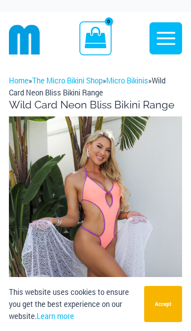
click at [131, 216] on img at bounding box center [95, 247] width 173 height 260
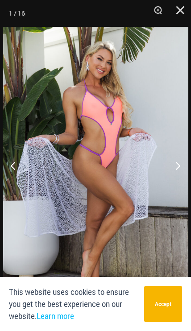
click at [170, 165] on button "Next" at bounding box center [174, 165] width 33 height 45
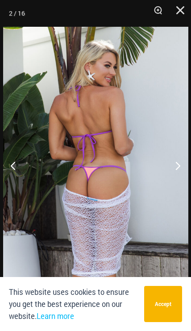
click at [173, 165] on button "Next" at bounding box center [174, 165] width 33 height 45
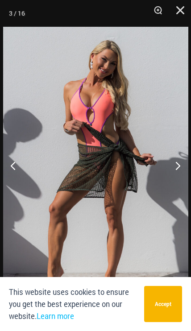
click at [175, 165] on button "Next" at bounding box center [174, 165] width 33 height 45
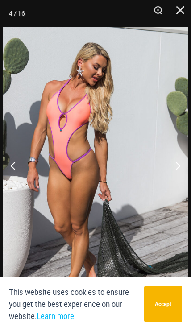
click at [159, 306] on button "Accept" at bounding box center [163, 304] width 38 height 36
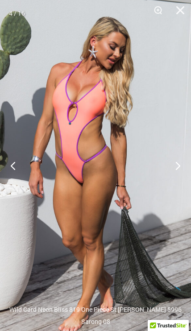
click at [171, 164] on button "Next" at bounding box center [174, 165] width 33 height 45
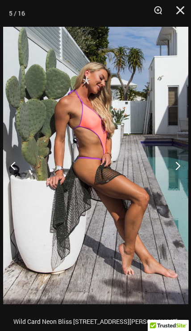
click at [172, 163] on button "Next" at bounding box center [174, 165] width 33 height 45
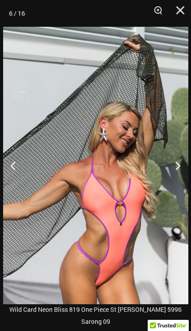
click at [171, 167] on button "Next" at bounding box center [174, 165] width 33 height 45
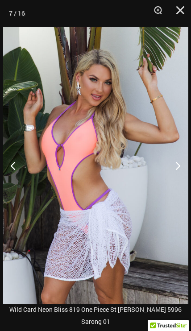
click at [174, 162] on button "Next" at bounding box center [174, 165] width 33 height 45
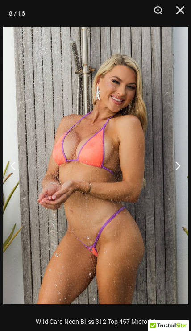
click at [175, 160] on button "Next" at bounding box center [174, 165] width 33 height 45
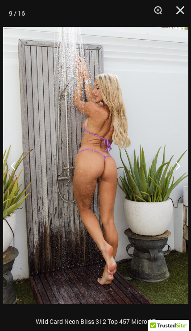
click at [174, 164] on button "Next" at bounding box center [174, 165] width 33 height 45
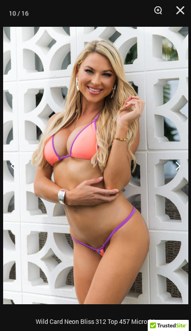
click at [176, 167] on button "Next" at bounding box center [174, 165] width 33 height 45
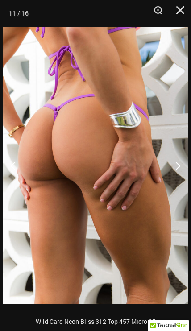
click at [174, 169] on button "Next" at bounding box center [174, 165] width 33 height 45
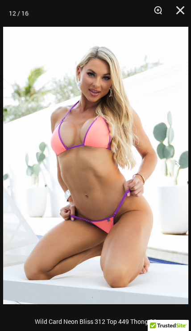
click at [173, 164] on button "Next" at bounding box center [174, 165] width 33 height 45
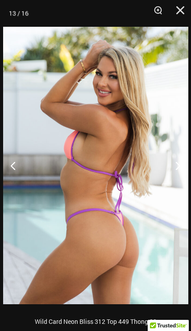
click at [174, 164] on button "Next" at bounding box center [174, 165] width 33 height 45
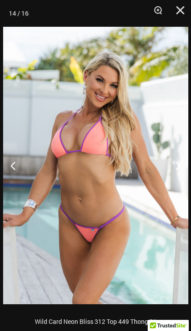
click at [176, 12] on button "Close" at bounding box center [177, 13] width 22 height 27
